Goal: Task Accomplishment & Management: Manage account settings

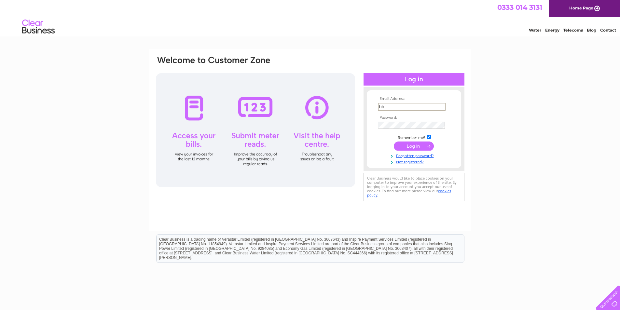
type input "[EMAIL_ADDRESS][DOMAIN_NAME]"
click at [411, 149] on input "submit" at bounding box center [414, 145] width 40 height 9
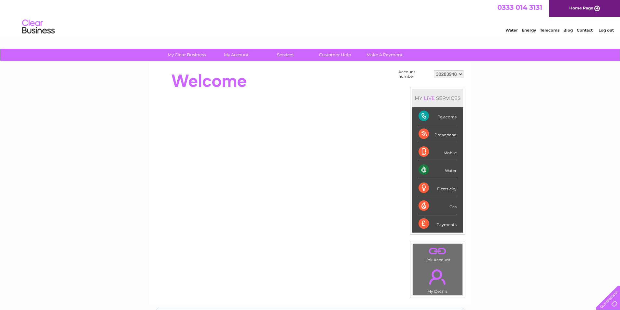
click at [439, 73] on select "30283948" at bounding box center [449, 74] width 30 height 8
click at [434, 70] on select "30283948" at bounding box center [449, 74] width 30 height 8
drag, startPoint x: 458, startPoint y: 74, endPoint x: 436, endPoint y: 76, distance: 21.9
click at [436, 76] on select "30283948" at bounding box center [449, 74] width 30 height 8
drag, startPoint x: 399, startPoint y: 70, endPoint x: 447, endPoint y: 74, distance: 48.0
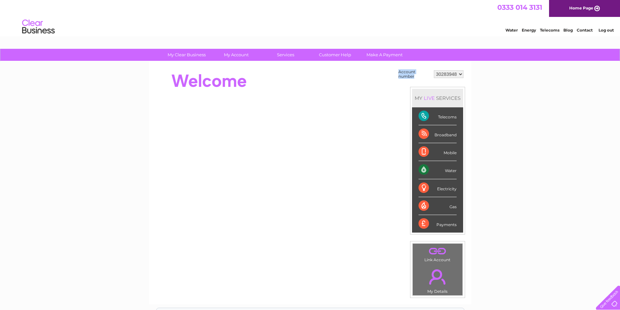
click at [447, 74] on tr "Account number 30283948" at bounding box center [431, 74] width 68 height 12
click at [456, 75] on select "30283948" at bounding box center [449, 74] width 30 height 8
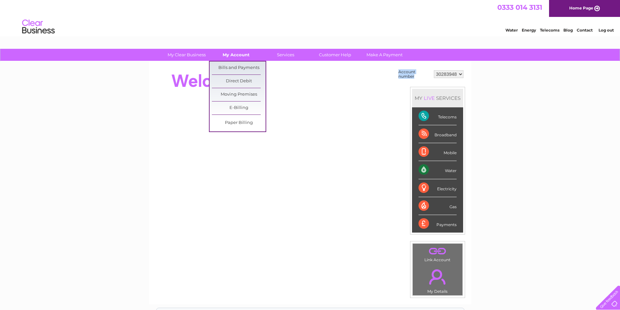
click at [243, 53] on link "My Account" at bounding box center [236, 55] width 54 height 12
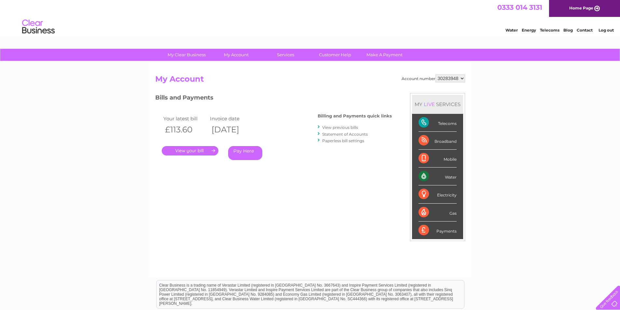
drag, startPoint x: 439, startPoint y: 77, endPoint x: 447, endPoint y: 80, distance: 9.3
click at [448, 78] on select "30283948" at bounding box center [451, 79] width 30 height 8
click at [436, 75] on select "30283948" at bounding box center [451, 79] width 30 height 8
drag, startPoint x: 519, startPoint y: 7, endPoint x: 469, endPoint y: 21, distance: 52.1
click at [469, 21] on div "Water Energy Telecoms Blog Contact Log out" at bounding box center [310, 27] width 620 height 21
